Goal: Transaction & Acquisition: Purchase product/service

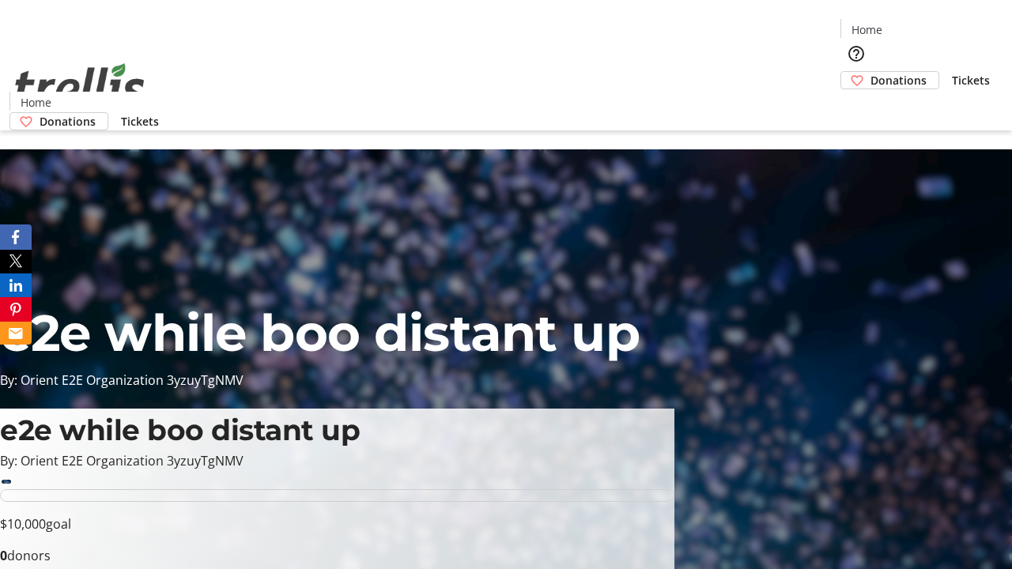
click at [871, 72] on span "Donations" at bounding box center [899, 80] width 56 height 17
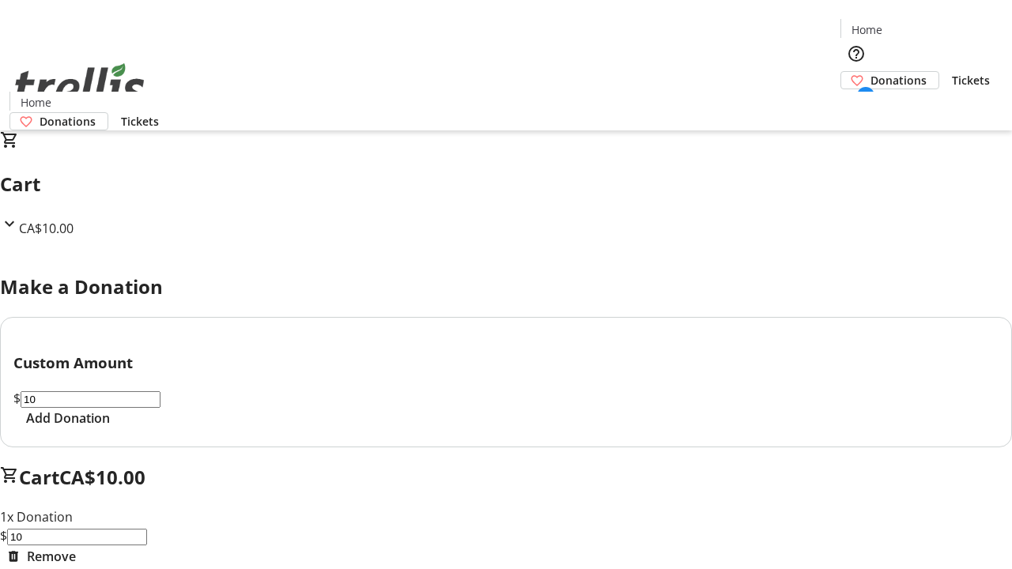
select select "CA"
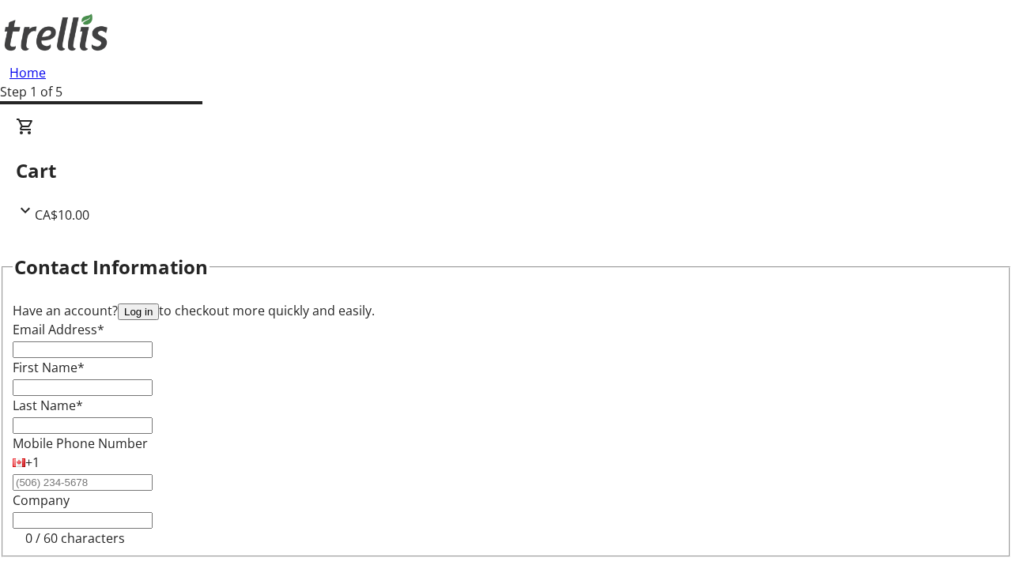
click at [159, 304] on button "Log in" at bounding box center [138, 312] width 41 height 17
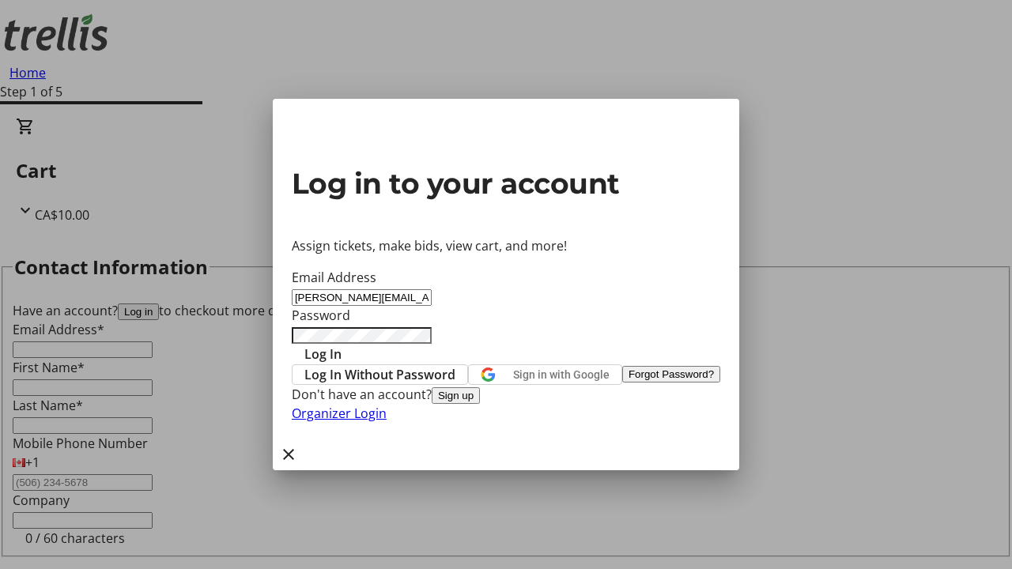
click at [342, 345] on span "Log In" at bounding box center [322, 354] width 37 height 19
